Goal: Task Accomplishment & Management: Manage account settings

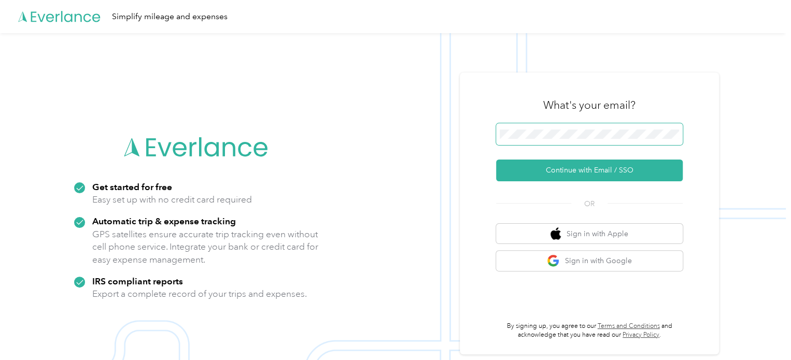
click at [544, 139] on span at bounding box center [589, 134] width 187 height 22
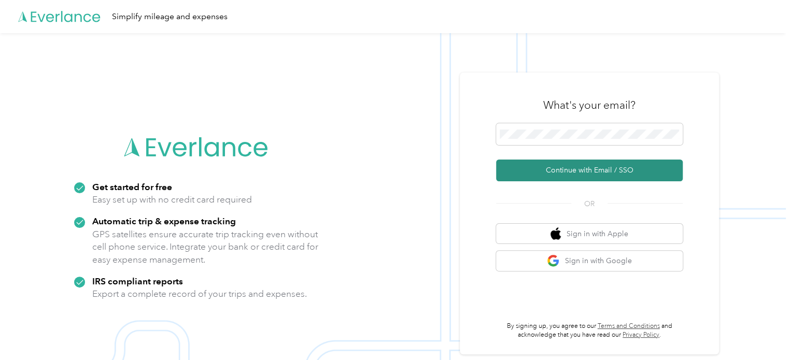
click at [557, 169] on button "Continue with Email / SSO" at bounding box center [589, 171] width 187 height 22
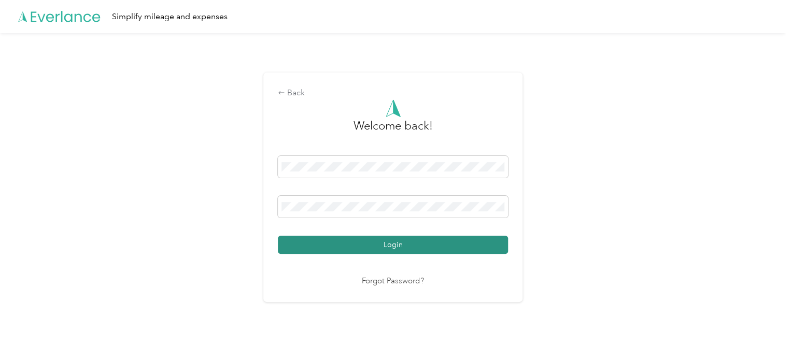
click at [462, 244] on button "Login" at bounding box center [393, 245] width 230 height 18
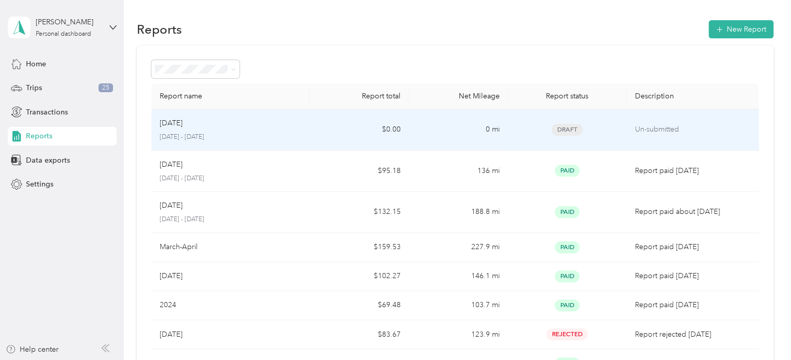
click at [230, 138] on p "[DATE] - [DATE]" at bounding box center [231, 137] width 142 height 9
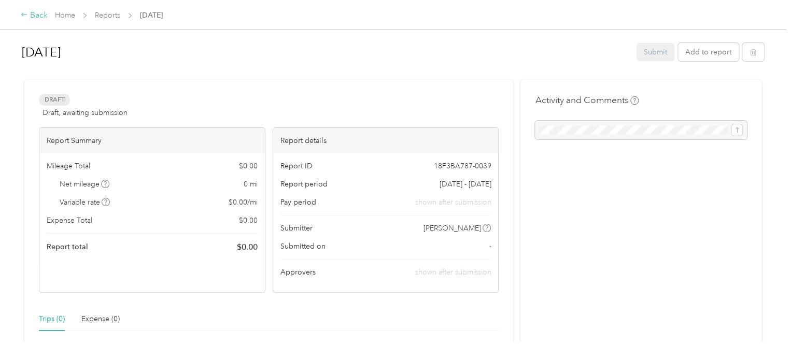
click at [32, 12] on div "Back" at bounding box center [34, 15] width 27 height 12
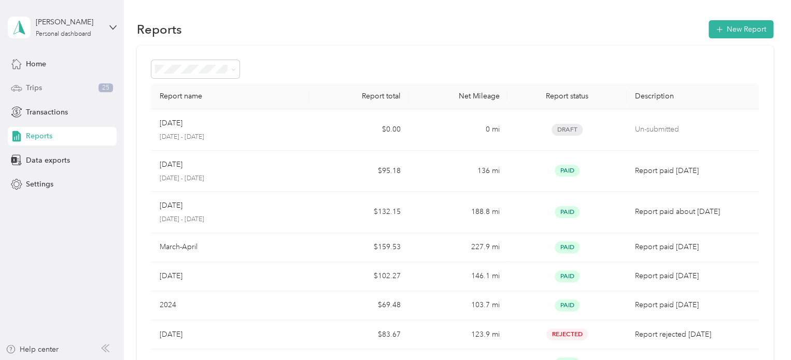
click at [48, 90] on div "Trips 25" at bounding box center [62, 88] width 109 height 19
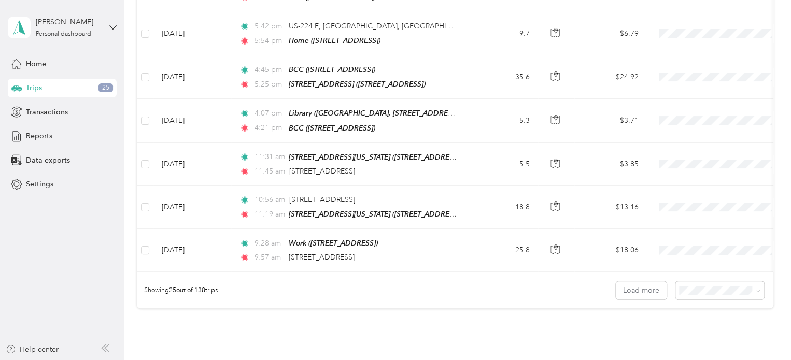
scroll to position [1064, 0]
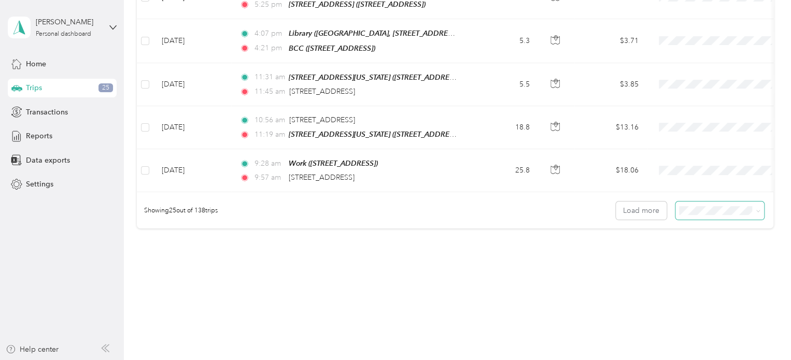
click at [711, 207] on span at bounding box center [719, 211] width 89 height 18
click at [708, 205] on span at bounding box center [719, 211] width 89 height 18
click at [703, 235] on div "50 per load" at bounding box center [717, 236] width 74 height 11
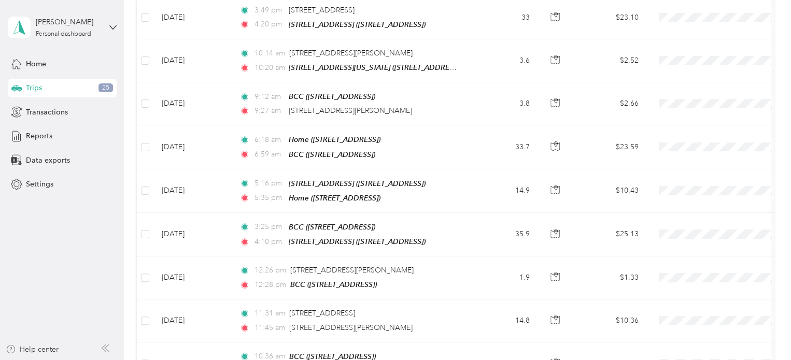
scroll to position [1064, 0]
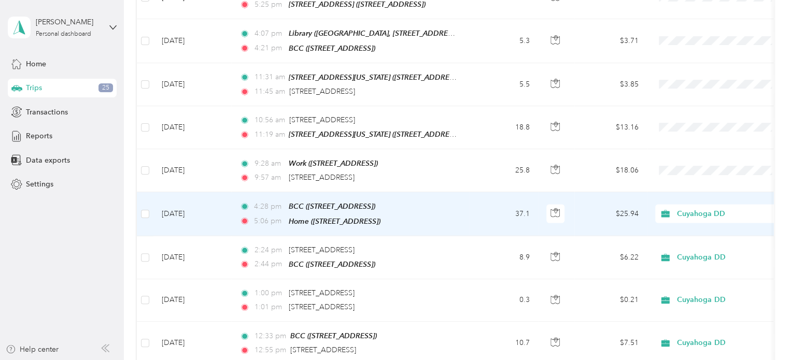
click at [493, 202] on td "37.1" at bounding box center [503, 214] width 68 height 44
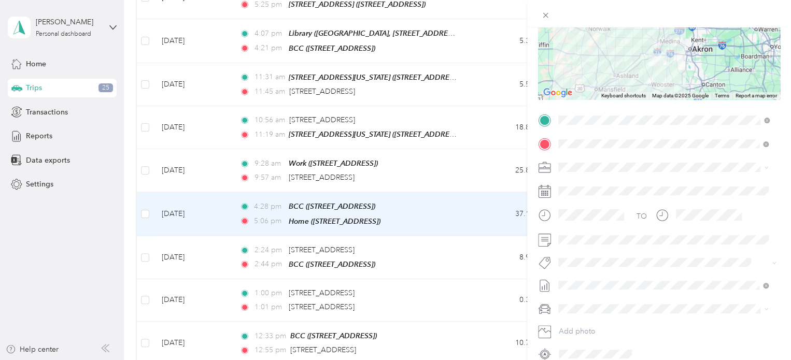
scroll to position [155, 0]
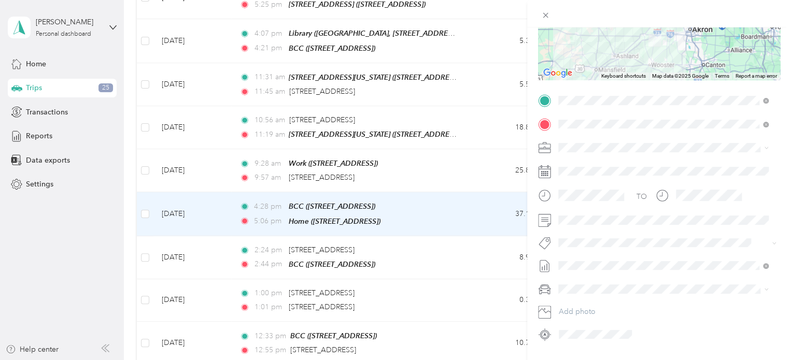
click at [53, 140] on div "Trip details Save This trip cannot be edited because it is either under review,…" at bounding box center [395, 180] width 791 height 360
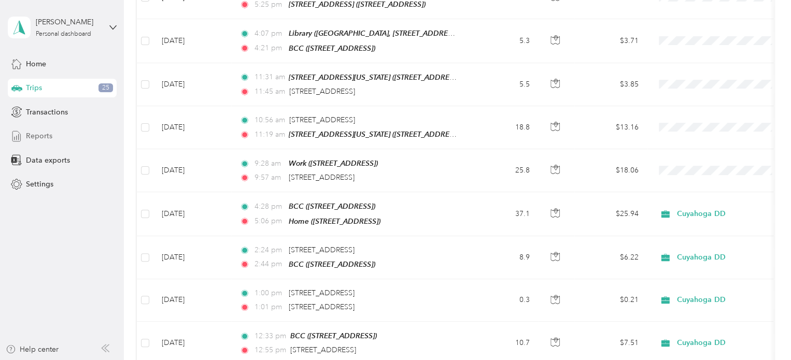
click at [48, 137] on span "Reports" at bounding box center [39, 136] width 26 height 11
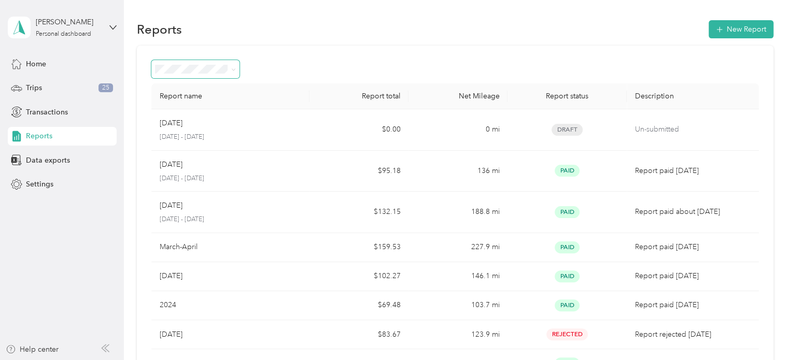
click at [233, 73] on span at bounding box center [233, 69] width 5 height 9
click at [39, 24] on div "[PERSON_NAME]" at bounding box center [68, 22] width 65 height 11
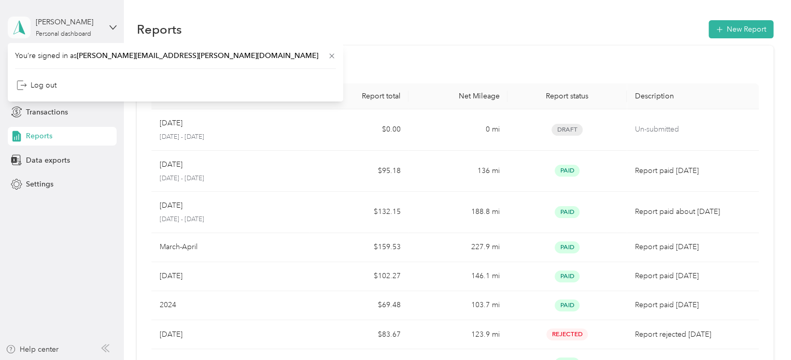
click at [17, 32] on icon at bounding box center [18, 27] width 11 height 13
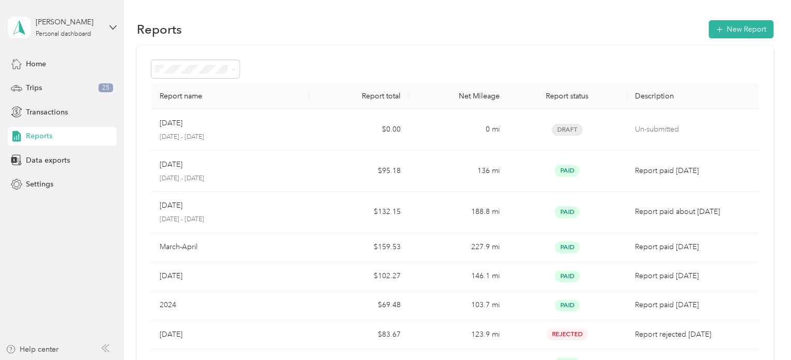
click at [17, 32] on icon at bounding box center [18, 27] width 11 height 13
click at [105, 180] on div "Settings" at bounding box center [62, 184] width 109 height 19
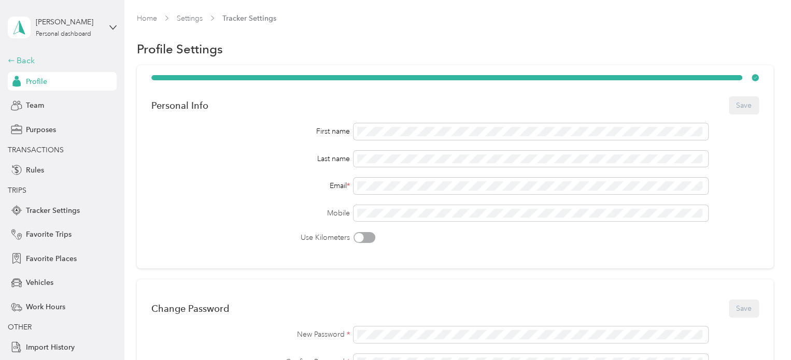
click at [8, 59] on icon at bounding box center [11, 60] width 7 height 7
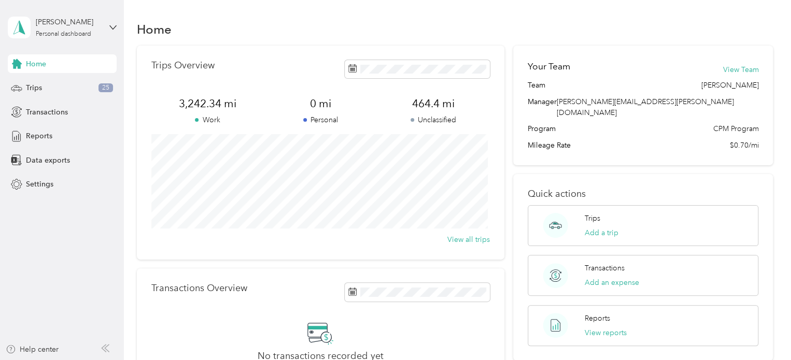
click at [32, 64] on span "Home" at bounding box center [36, 64] width 20 height 11
click at [71, 65] on div "Home" at bounding box center [62, 63] width 109 height 19
click at [20, 65] on icon at bounding box center [17, 64] width 10 height 10
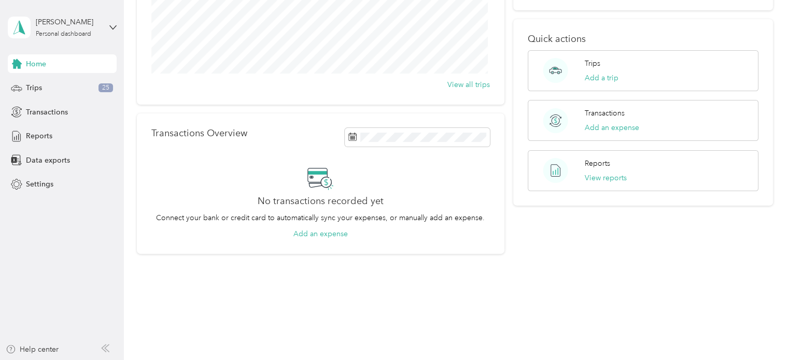
scroll to position [155, 0]
click at [605, 172] on button "View reports" at bounding box center [605, 177] width 42 height 11
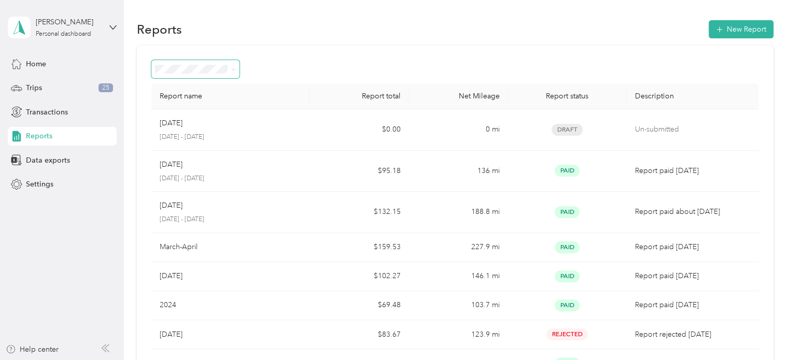
click at [231, 72] on span at bounding box center [231, 69] width 8 height 11
click at [237, 71] on span at bounding box center [195, 69] width 89 height 18
click at [234, 70] on icon at bounding box center [233, 69] width 5 height 5
click at [209, 105] on div "Draft" at bounding box center [196, 106] width 74 height 11
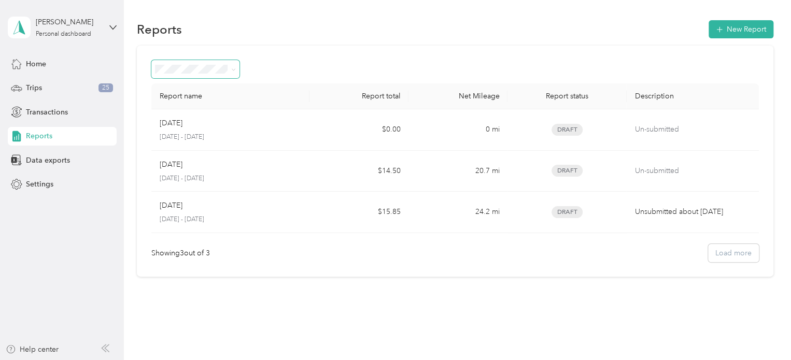
click at [232, 68] on icon at bounding box center [233, 69] width 5 height 5
click at [69, 62] on div "Home" at bounding box center [62, 63] width 109 height 19
